Goal: Register for event/course

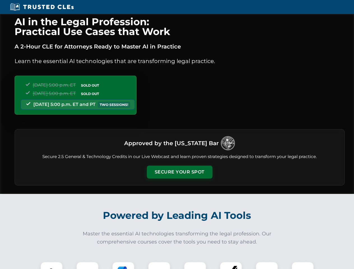
click at [179, 172] on button "Secure Your Spot" at bounding box center [180, 171] width 66 height 13
click at [52, 265] on img at bounding box center [51, 273] width 16 height 16
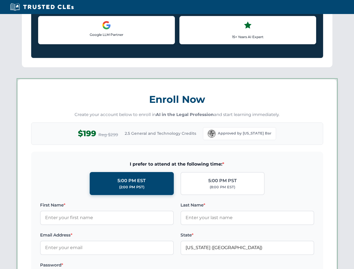
click at [123, 265] on label "Password *" at bounding box center [107, 264] width 134 height 7
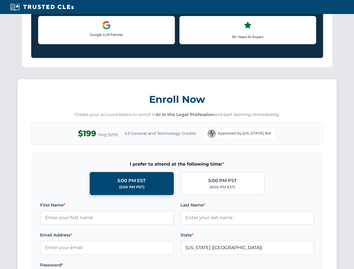
scroll to position [550, 0]
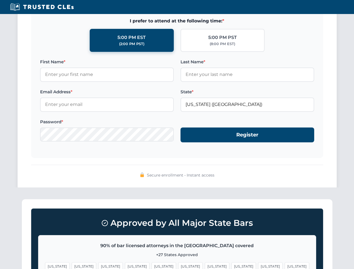
click at [258, 265] on span "[US_STATE]" at bounding box center [270, 266] width 24 height 8
